Goal: Transaction & Acquisition: Obtain resource

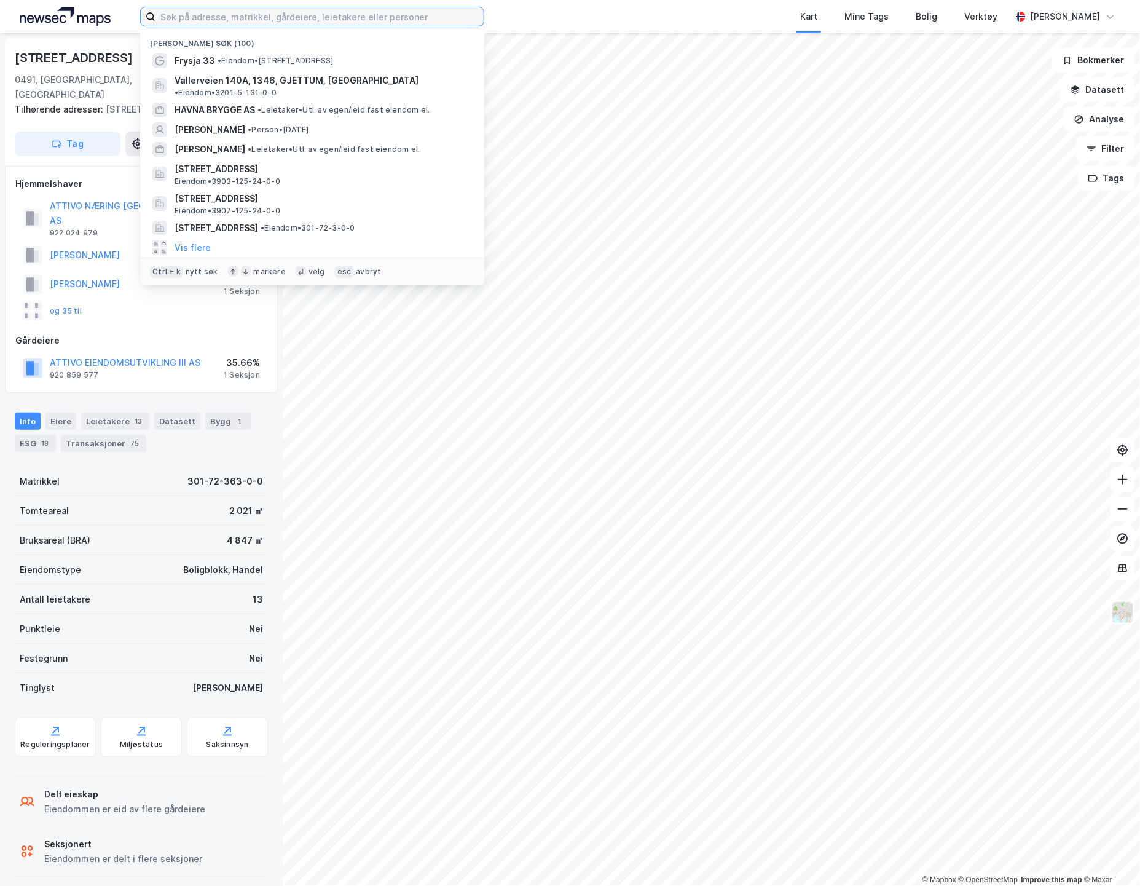
click at [187, 16] on input at bounding box center [319, 16] width 328 height 18
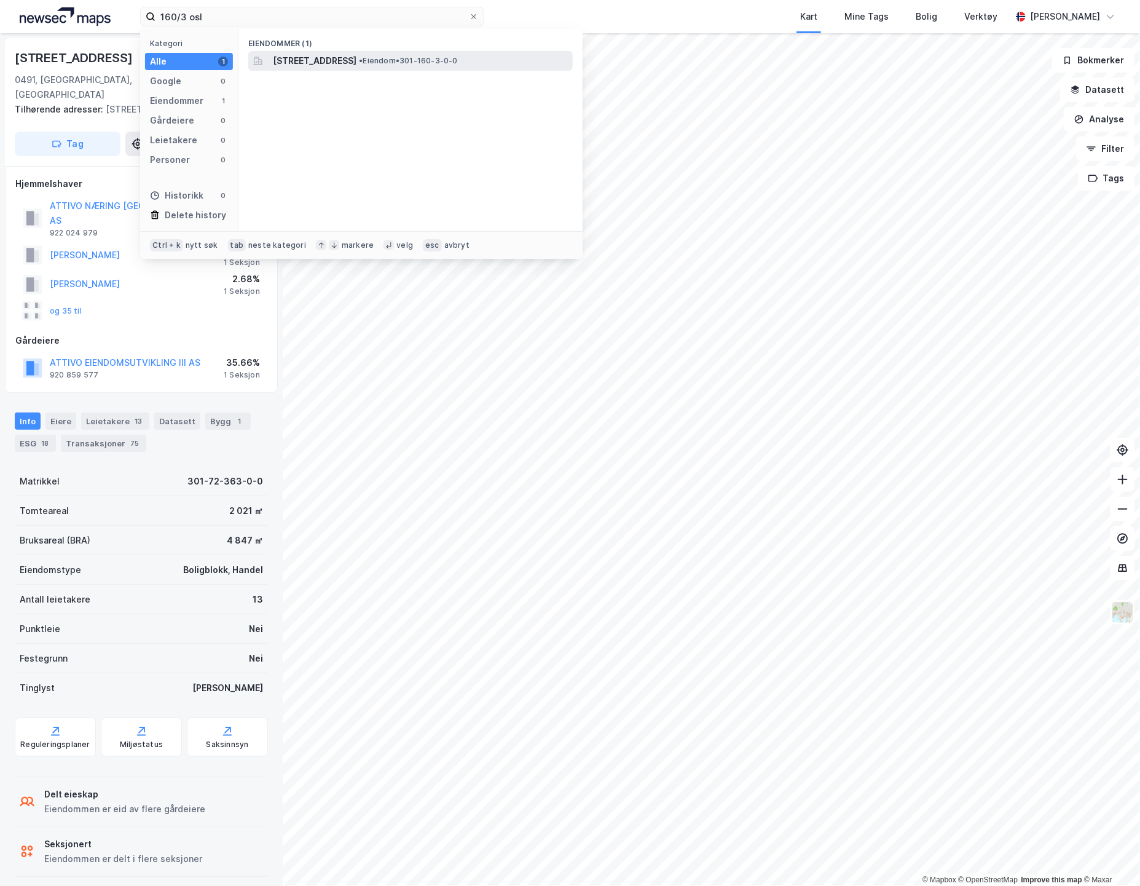
click at [356, 66] on span "[STREET_ADDRESS]" at bounding box center [315, 60] width 84 height 15
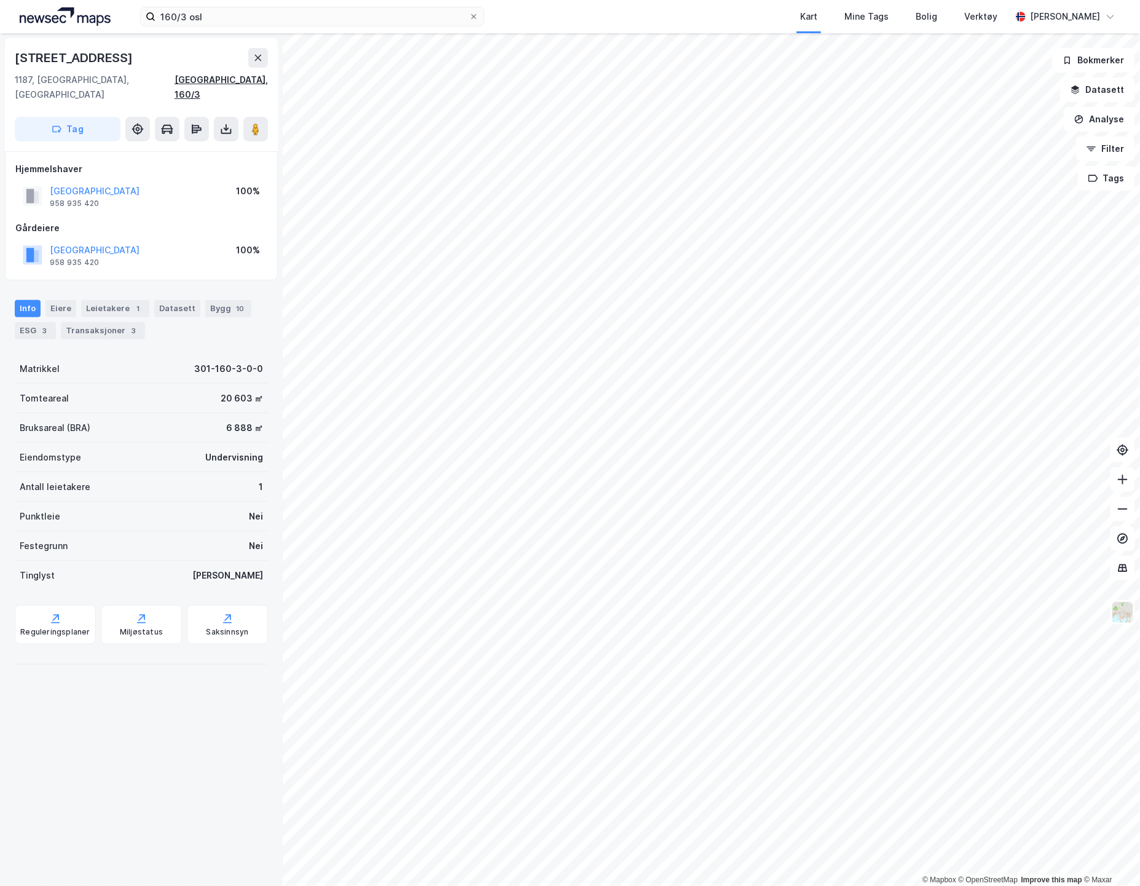
click at [256, 76] on div "[GEOGRAPHIC_DATA], 160/3" at bounding box center [221, 88] width 93 height 30
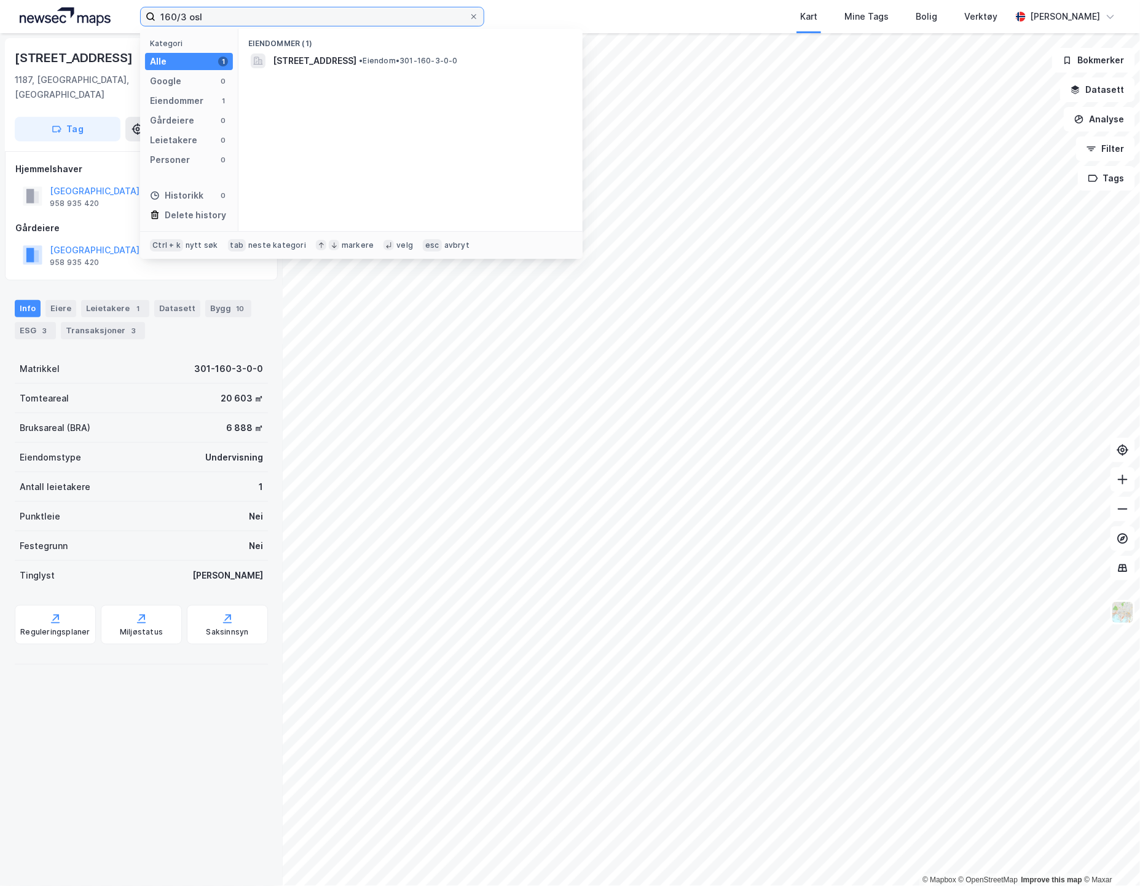
drag, startPoint x: 240, startPoint y: 17, endPoint x: 130, endPoint y: 21, distance: 110.1
click at [130, 21] on div "160/3 osl Kategori Alle 1 Google 0 Eiendommer 1 Gårdeiere 0 Leietakere 0 Person…" at bounding box center [570, 16] width 1140 height 33
type input "3/72 os"
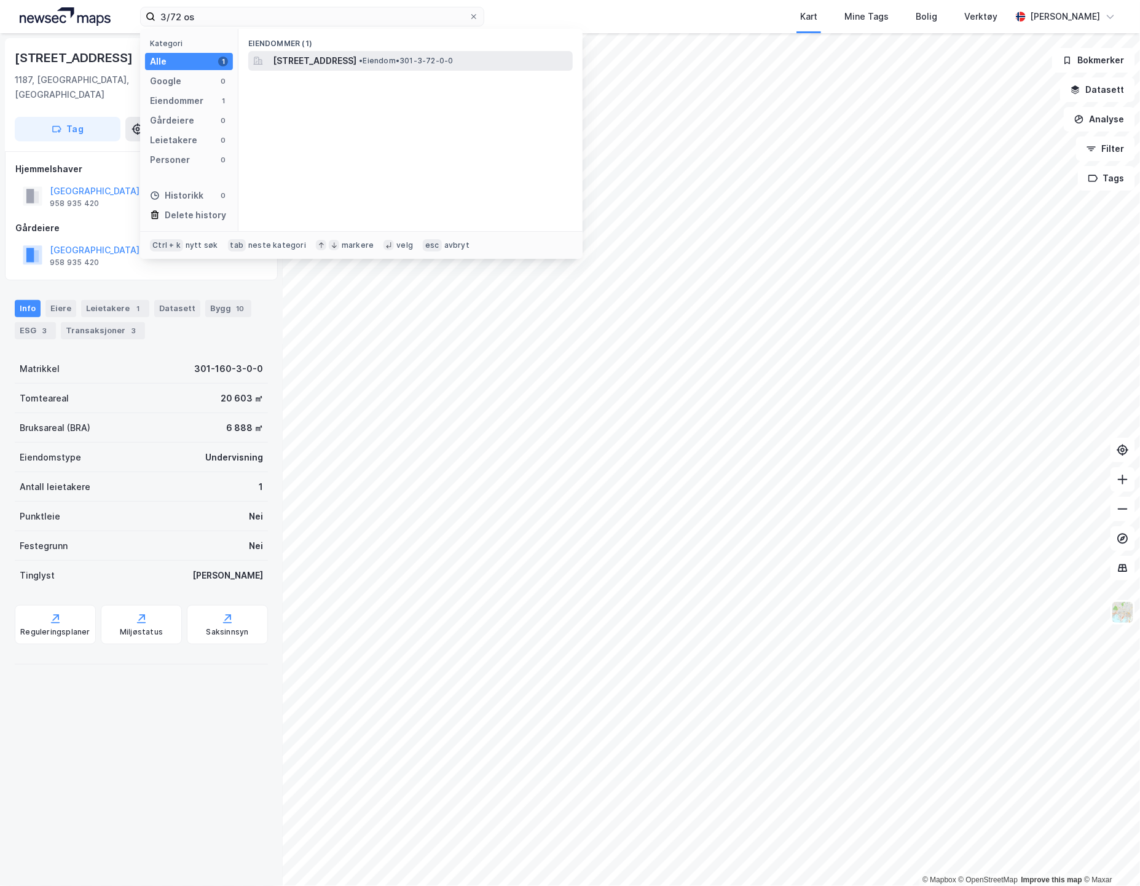
click at [312, 55] on span "[STREET_ADDRESS]" at bounding box center [315, 60] width 84 height 15
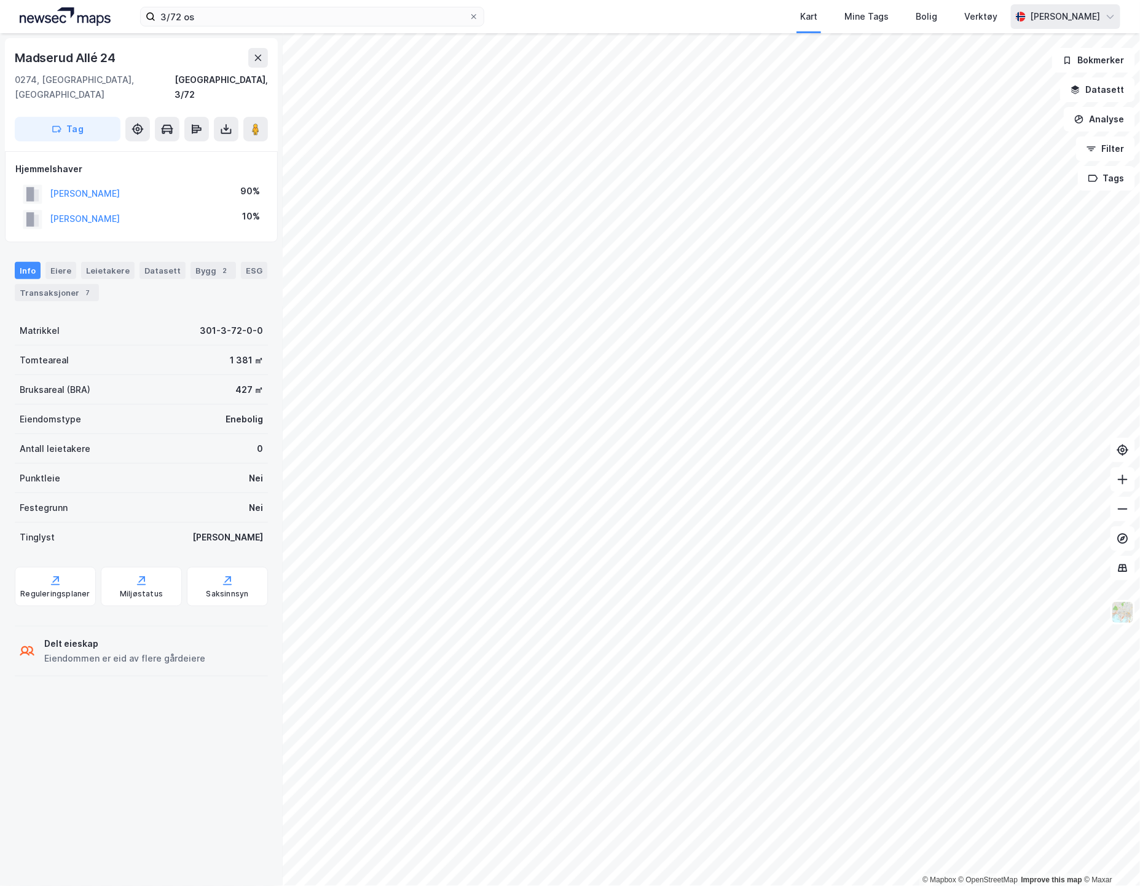
click at [1103, 17] on div "[PERSON_NAME]" at bounding box center [1065, 16] width 109 height 25
click at [997, 72] on div "Logg ut" at bounding box center [1004, 75] width 33 height 15
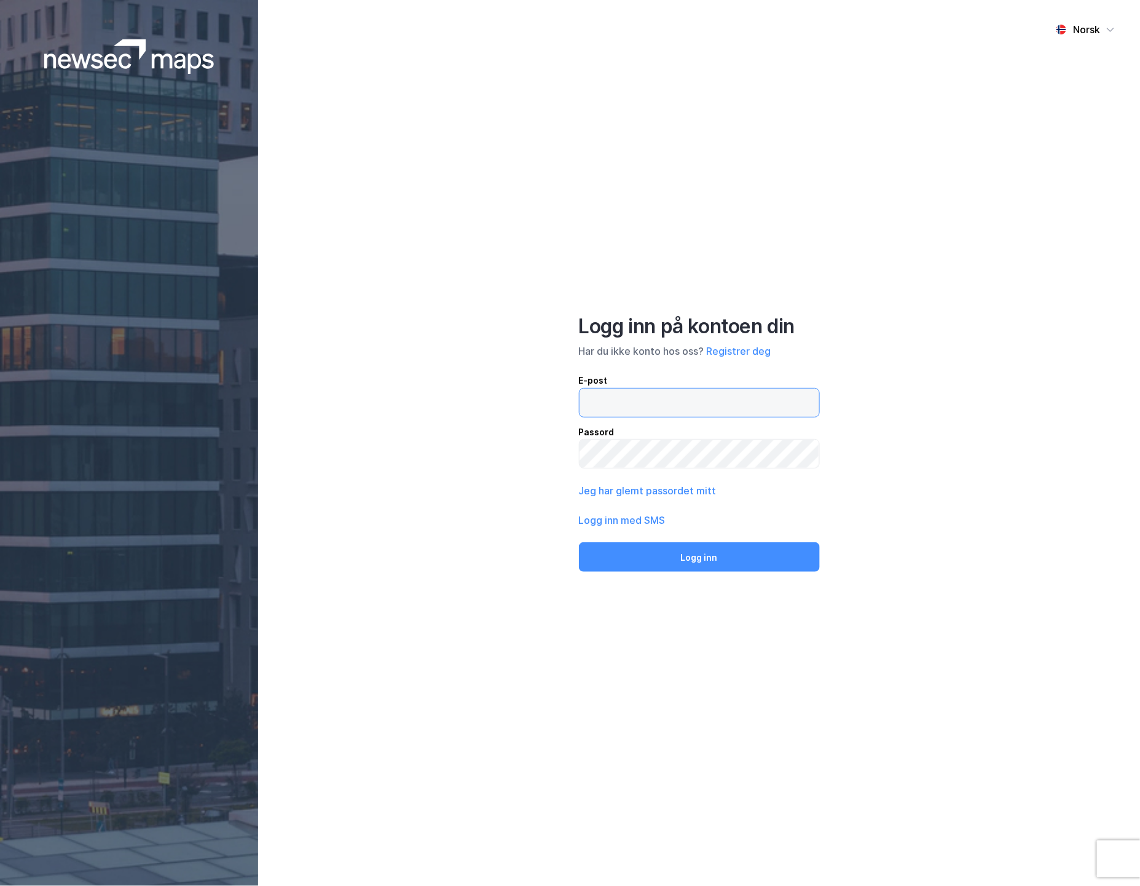
click at [602, 399] on input "email" at bounding box center [700, 402] width 240 height 28
type input "[PERSON_NAME][EMAIL_ADDRESS][DOMAIN_NAME]"
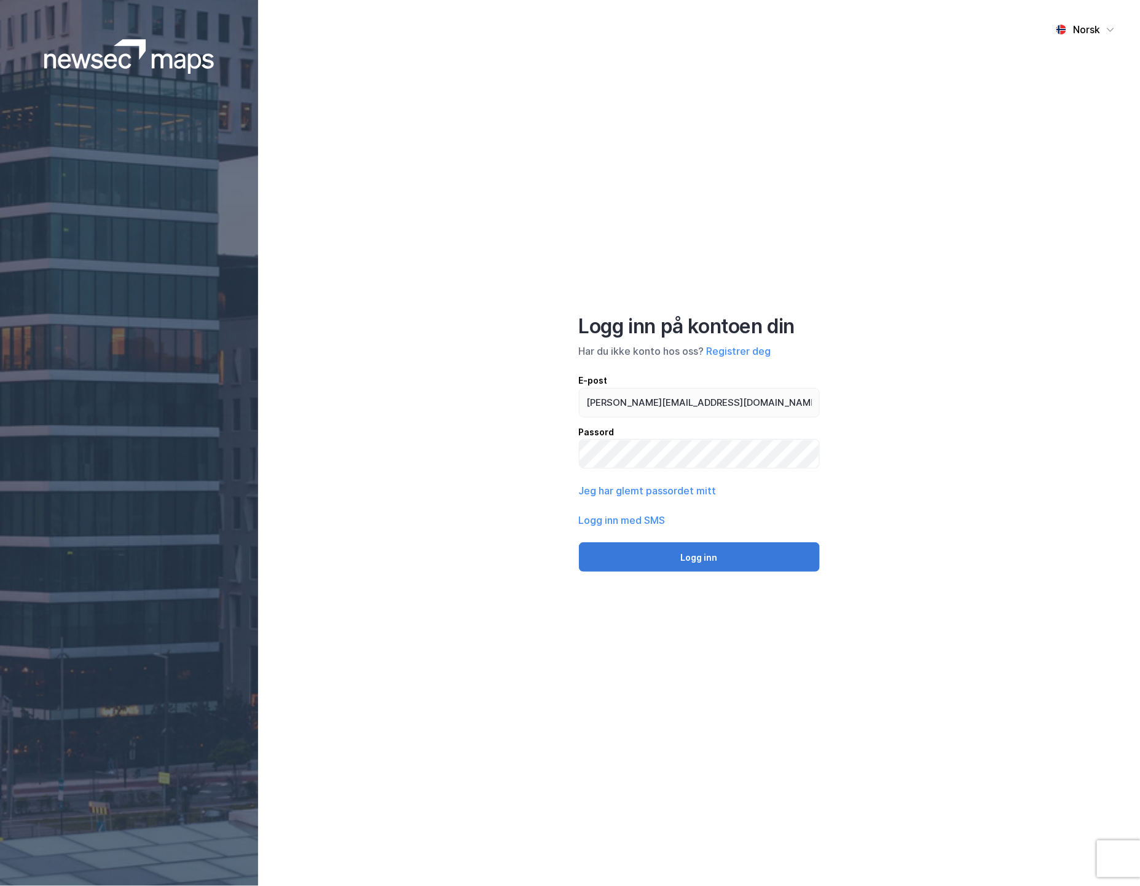
click at [708, 565] on button "Logg inn" at bounding box center [699, 557] width 241 height 30
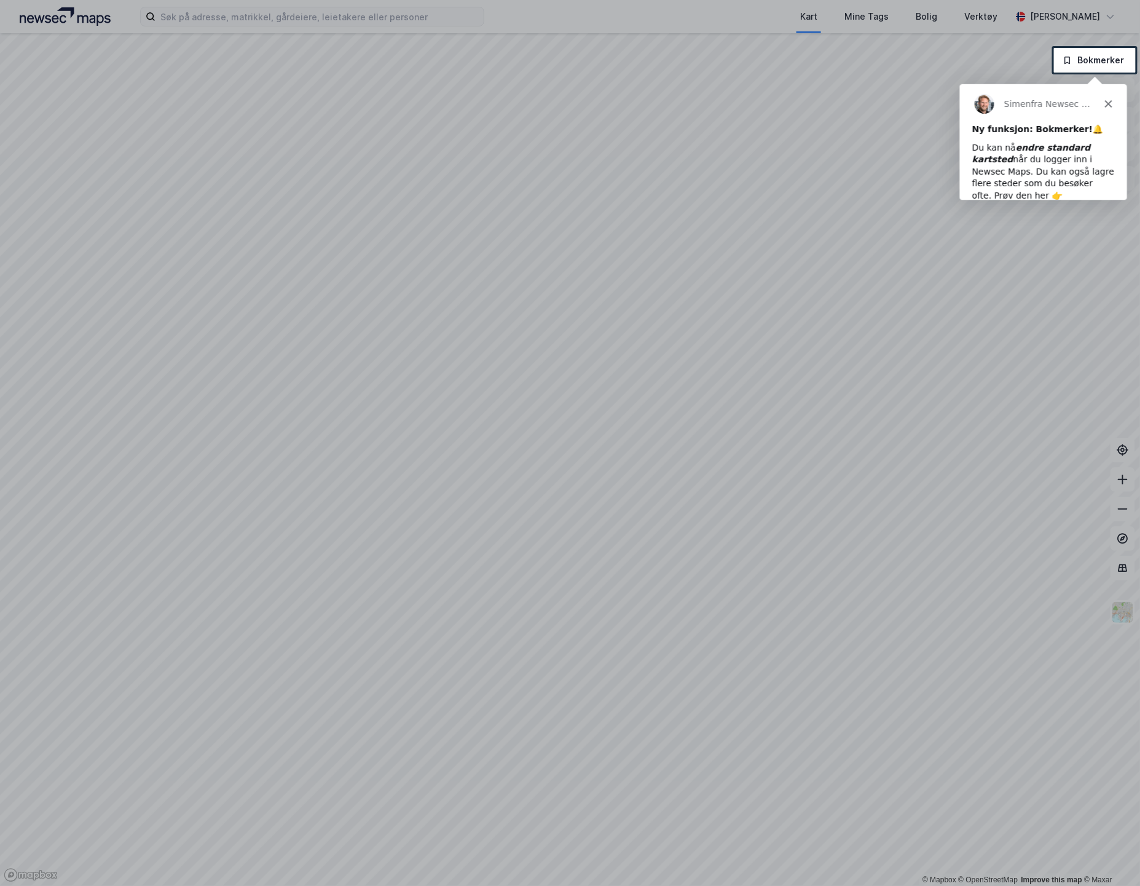
click at [199, 17] on div at bounding box center [570, 24] width 1140 height 48
click at [197, 17] on div at bounding box center [570, 24] width 1140 height 48
click at [253, 12] on div at bounding box center [570, 24] width 1140 height 48
click at [1109, 95] on div "Simen fra Newsec Maps" at bounding box center [1042, 102] width 167 height 39
click at [1106, 102] on icon "Lukk" at bounding box center [1107, 102] width 7 height 7
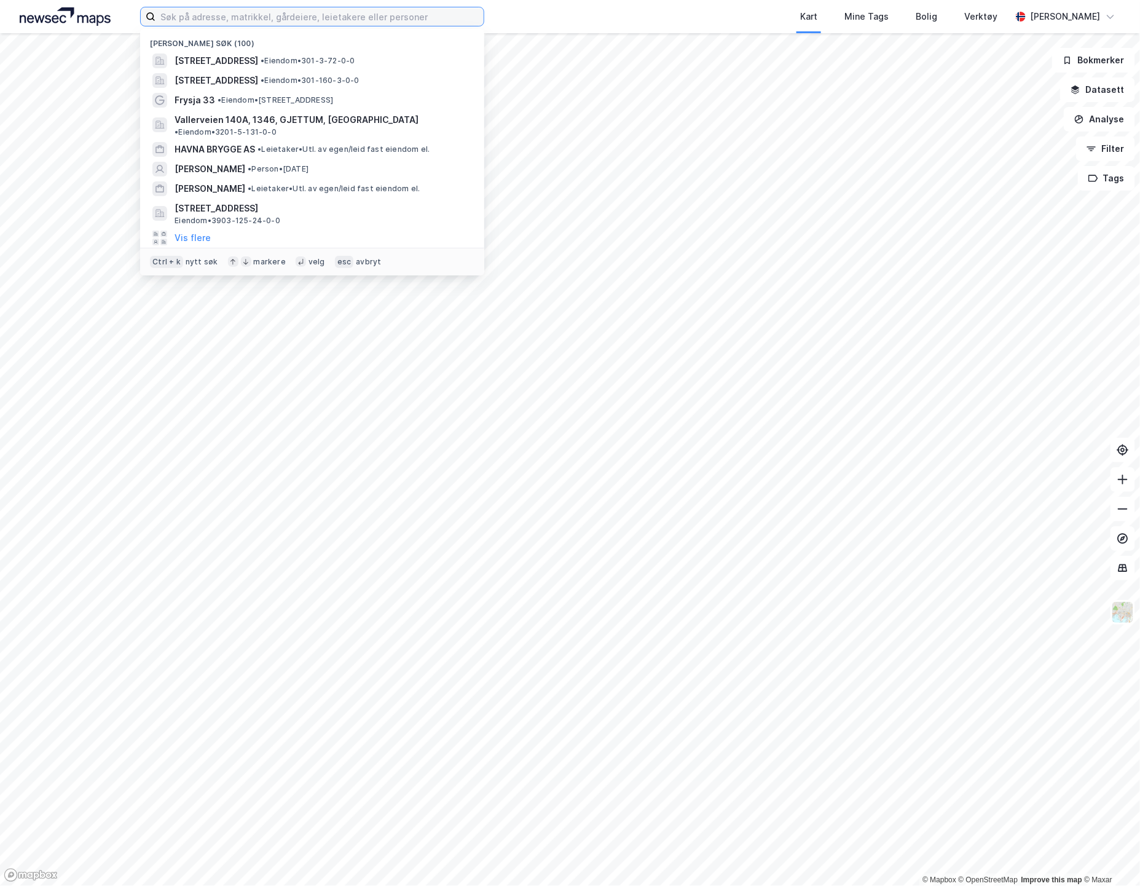
click at [177, 14] on input at bounding box center [319, 16] width 328 height 18
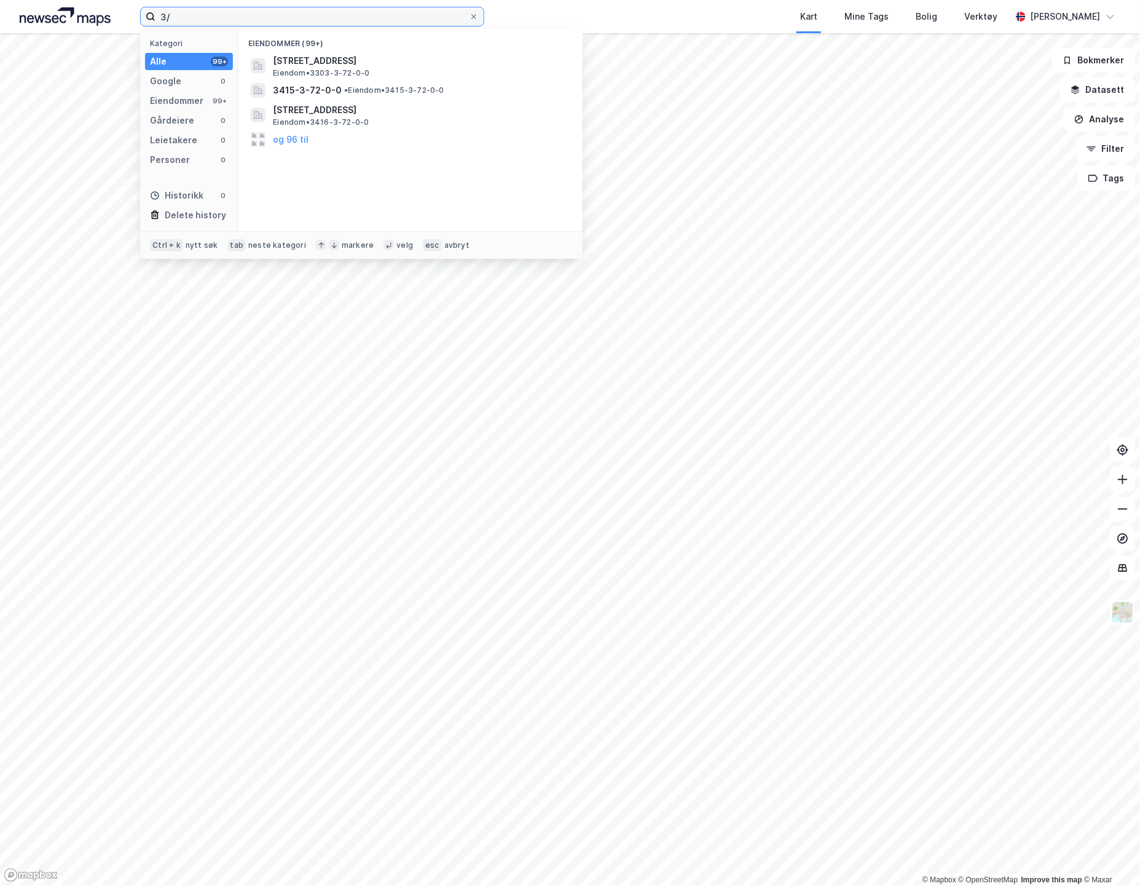
type input "3"
type input "72/3 os"
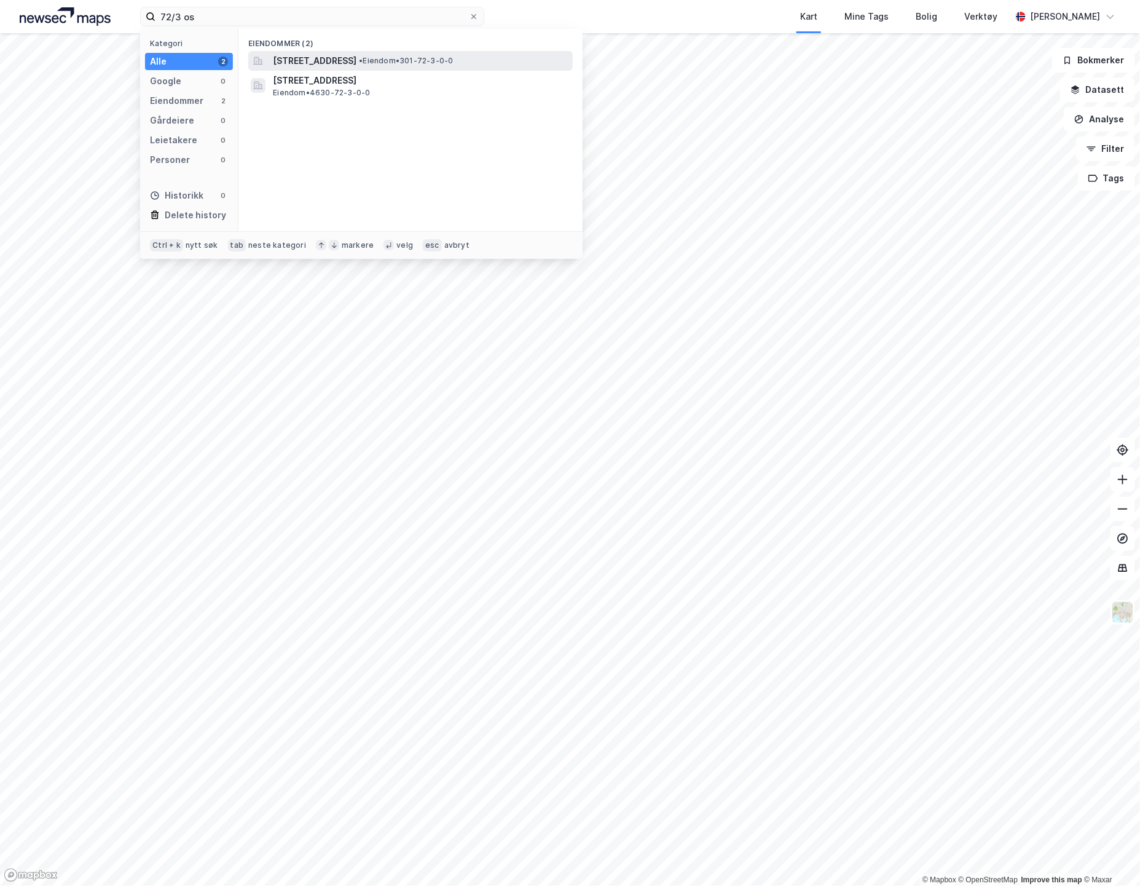
click at [286, 58] on span "[STREET_ADDRESS]" at bounding box center [315, 60] width 84 height 15
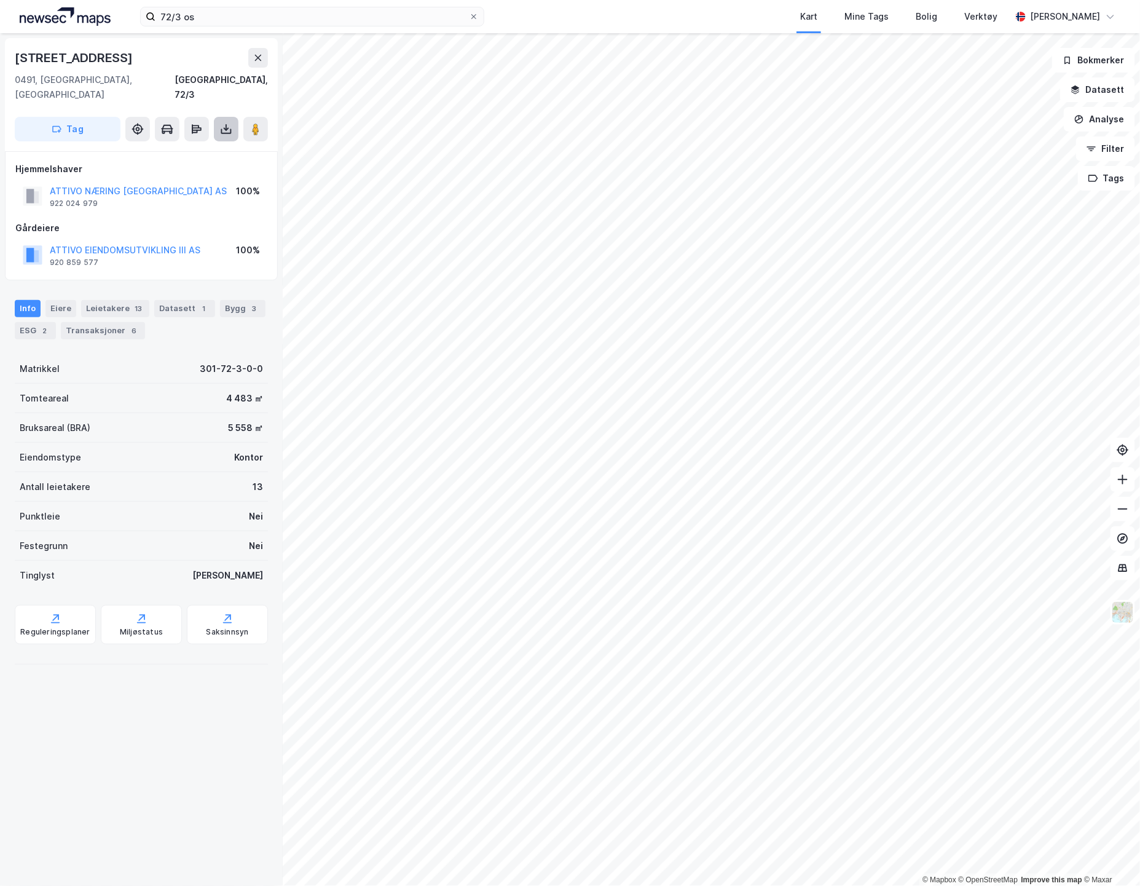
click at [226, 123] on icon at bounding box center [226, 129] width 12 height 12
click at [150, 149] on div "Last ned grunnbok" at bounding box center [165, 154] width 71 height 10
drag, startPoint x: 91, startPoint y: 55, endPoint x: 127, endPoint y: 57, distance: 36.3
click at [127, 57] on div "[STREET_ADDRESS]" at bounding box center [141, 58] width 253 height 20
click at [128, 57] on div "[STREET_ADDRESS]" at bounding box center [141, 58] width 253 height 20
